Goal: Transaction & Acquisition: Subscribe to service/newsletter

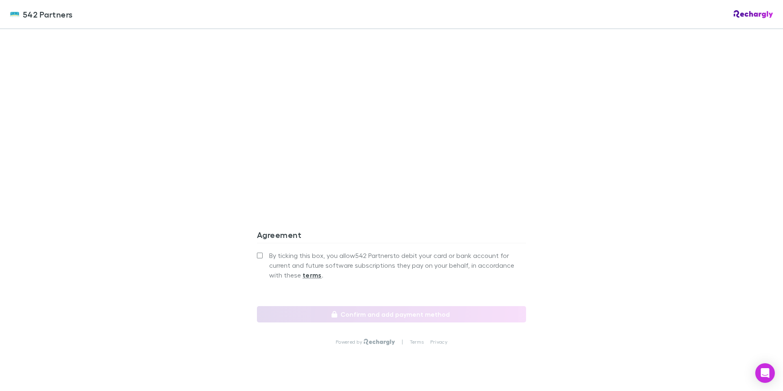
scroll to position [663, 0]
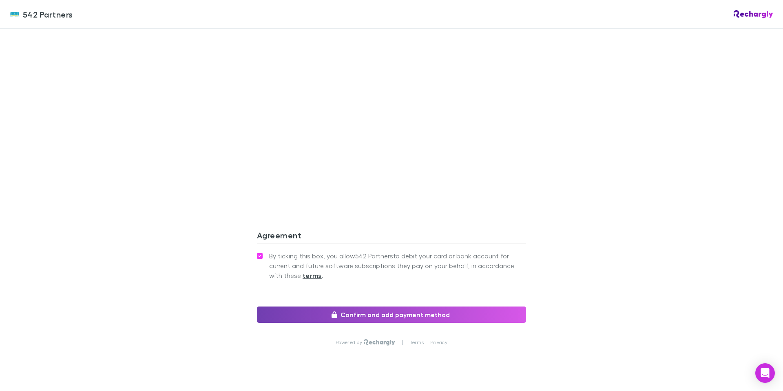
click at [427, 306] on button "Confirm and add payment method" at bounding box center [391, 314] width 269 height 16
